Goal: Navigation & Orientation: Find specific page/section

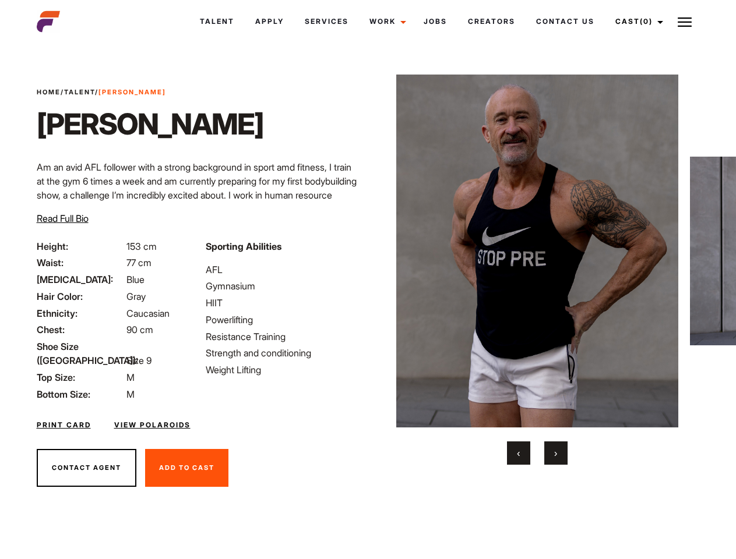
click at [636, 22] on link "Cast (0)" at bounding box center [637, 21] width 65 height 31
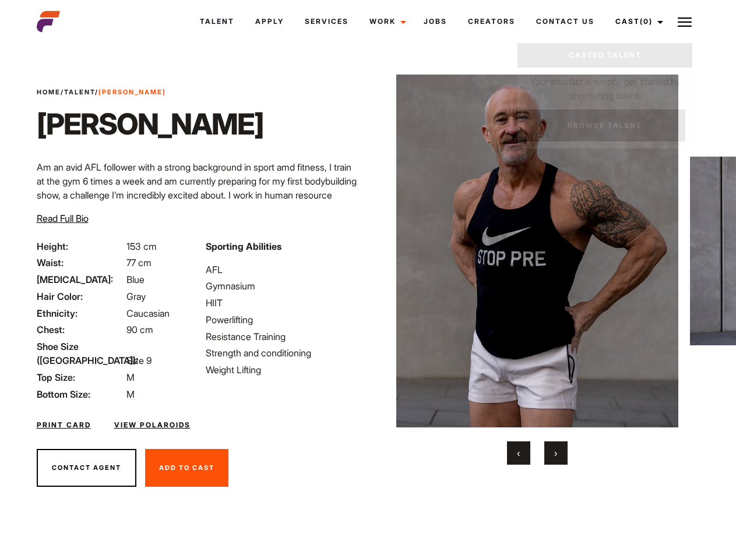
click at [685, 22] on img at bounding box center [685, 22] width 14 height 14
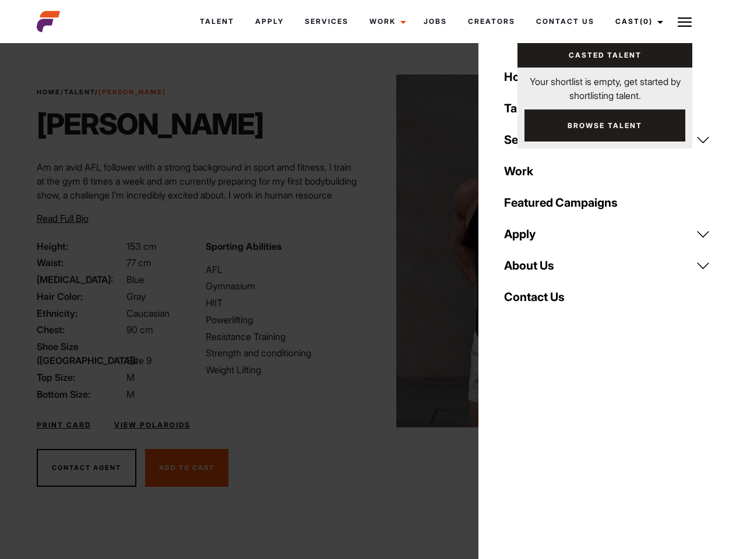
click at [537, 270] on img at bounding box center [537, 251] width 283 height 353
click at [368, 251] on div "Sporting Abilities AFL Gymnasium HIIT Powerlifting Resistance Training Strength…" at bounding box center [283, 320] width 169 height 162
click at [519, 453] on button "‹" at bounding box center [518, 453] width 23 height 23
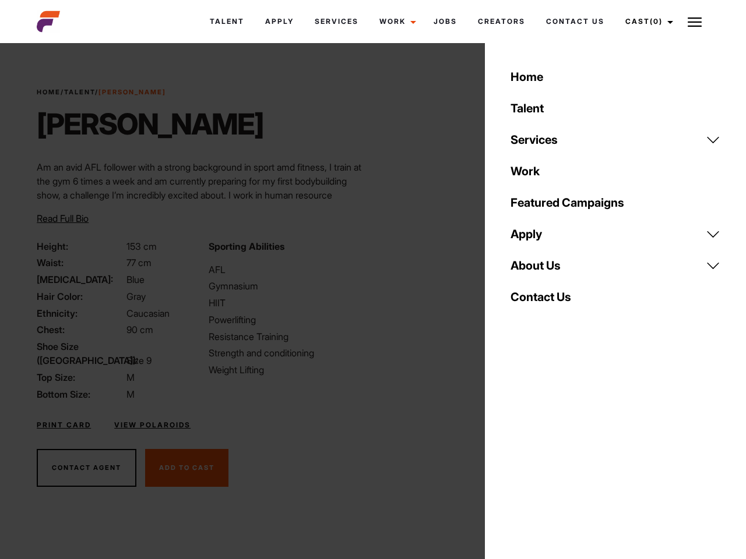
click at [556, 453] on button "›" at bounding box center [562, 453] width 23 height 23
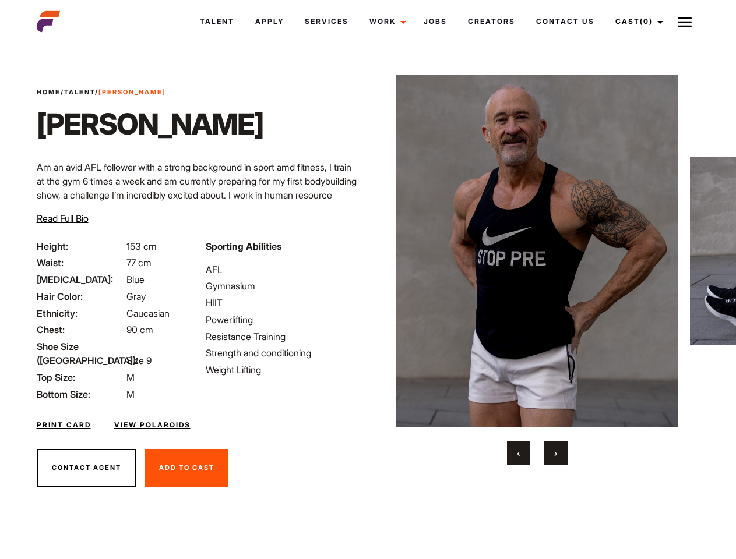
click at [636, 22] on link "Cast (0)" at bounding box center [637, 21] width 65 height 31
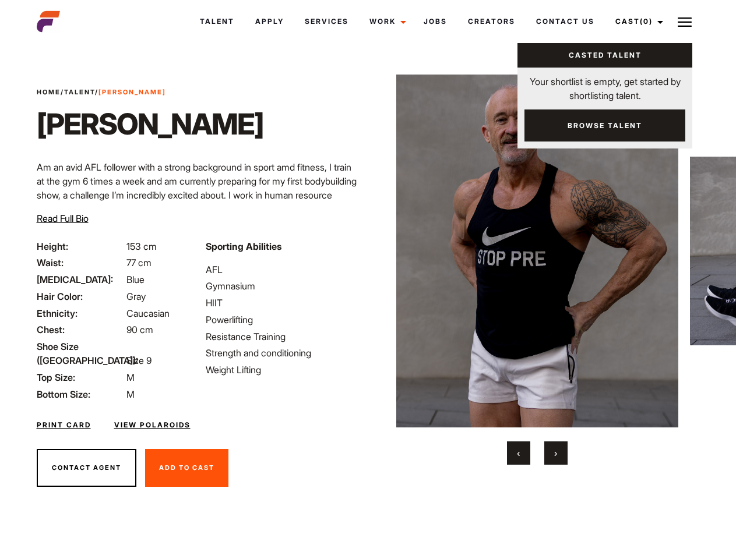
click at [685, 22] on img at bounding box center [685, 22] width 14 height 14
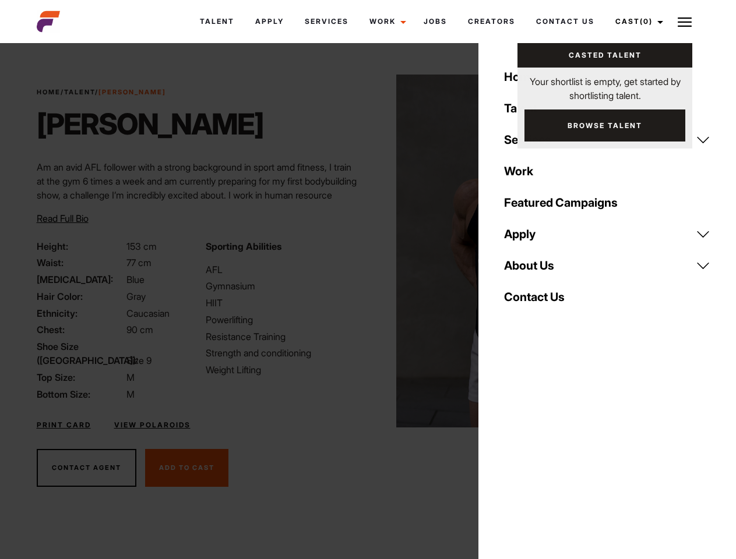
click at [537, 270] on img at bounding box center [537, 251] width 283 height 353
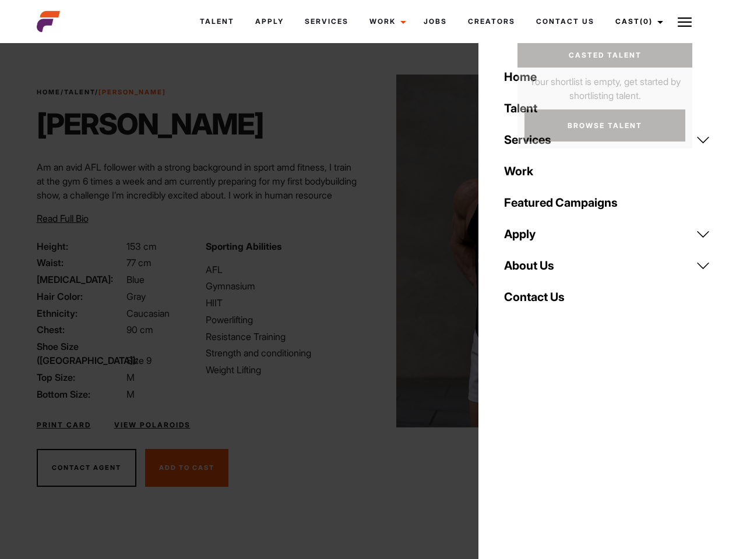
click at [368, 251] on div "Sporting Abilities AFL Gymnasium HIIT Powerlifting Resistance Training Strength…" at bounding box center [283, 320] width 169 height 162
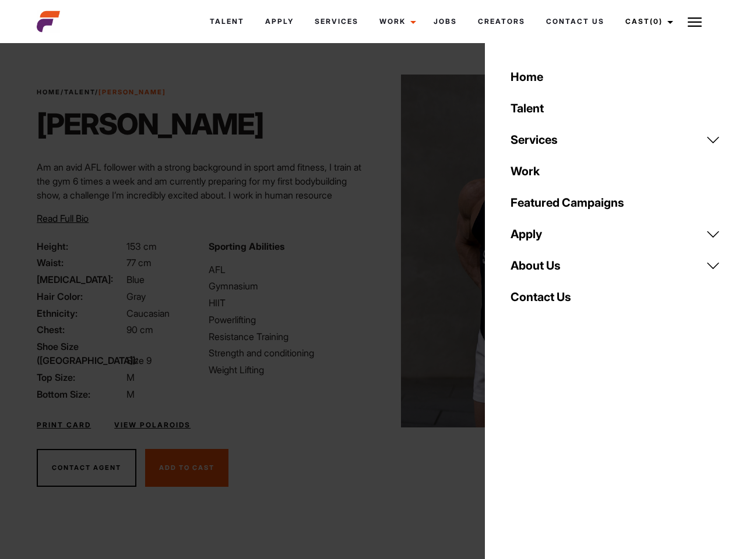
click at [519, 453] on button "‹" at bounding box center [525, 453] width 23 height 23
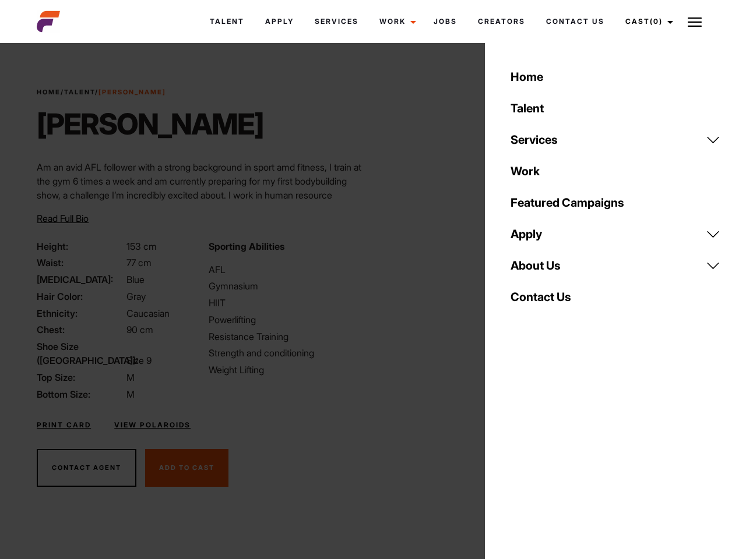
click at [556, 453] on div "Home Talent Services Talent Casting Photography Videography Creative Hair and M…" at bounding box center [615, 279] width 261 height 559
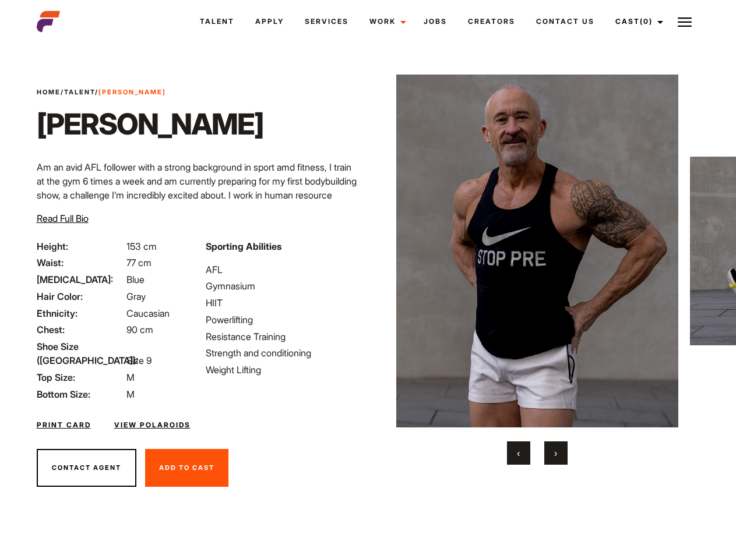
click at [636, 22] on link "Cast (0)" at bounding box center [637, 21] width 65 height 31
click at [685, 22] on img at bounding box center [685, 22] width 14 height 14
click at [537, 270] on img at bounding box center [537, 251] width 283 height 353
click at [368, 251] on div "Sporting Abilities AFL Gymnasium HIIT Powerlifting Resistance Training Strength…" at bounding box center [283, 320] width 169 height 162
click at [519, 453] on button "‹" at bounding box center [518, 453] width 23 height 23
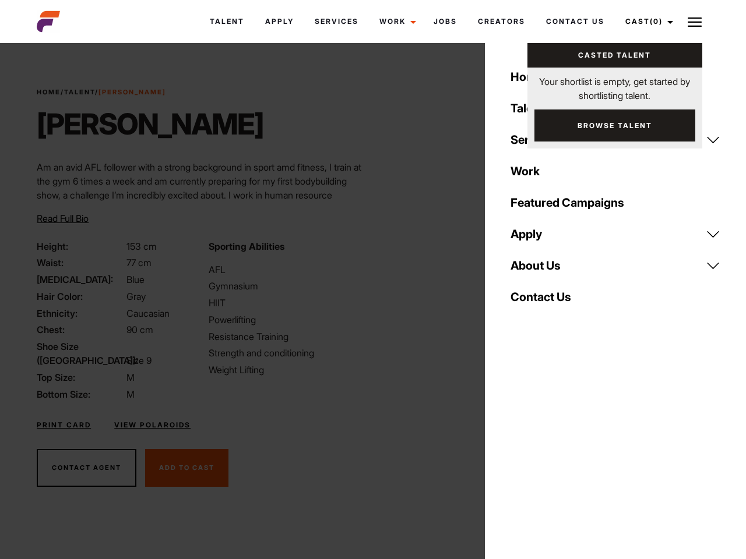
click at [556, 453] on button "›" at bounding box center [562, 453] width 23 height 23
